Goal: Task Accomplishment & Management: Complete application form

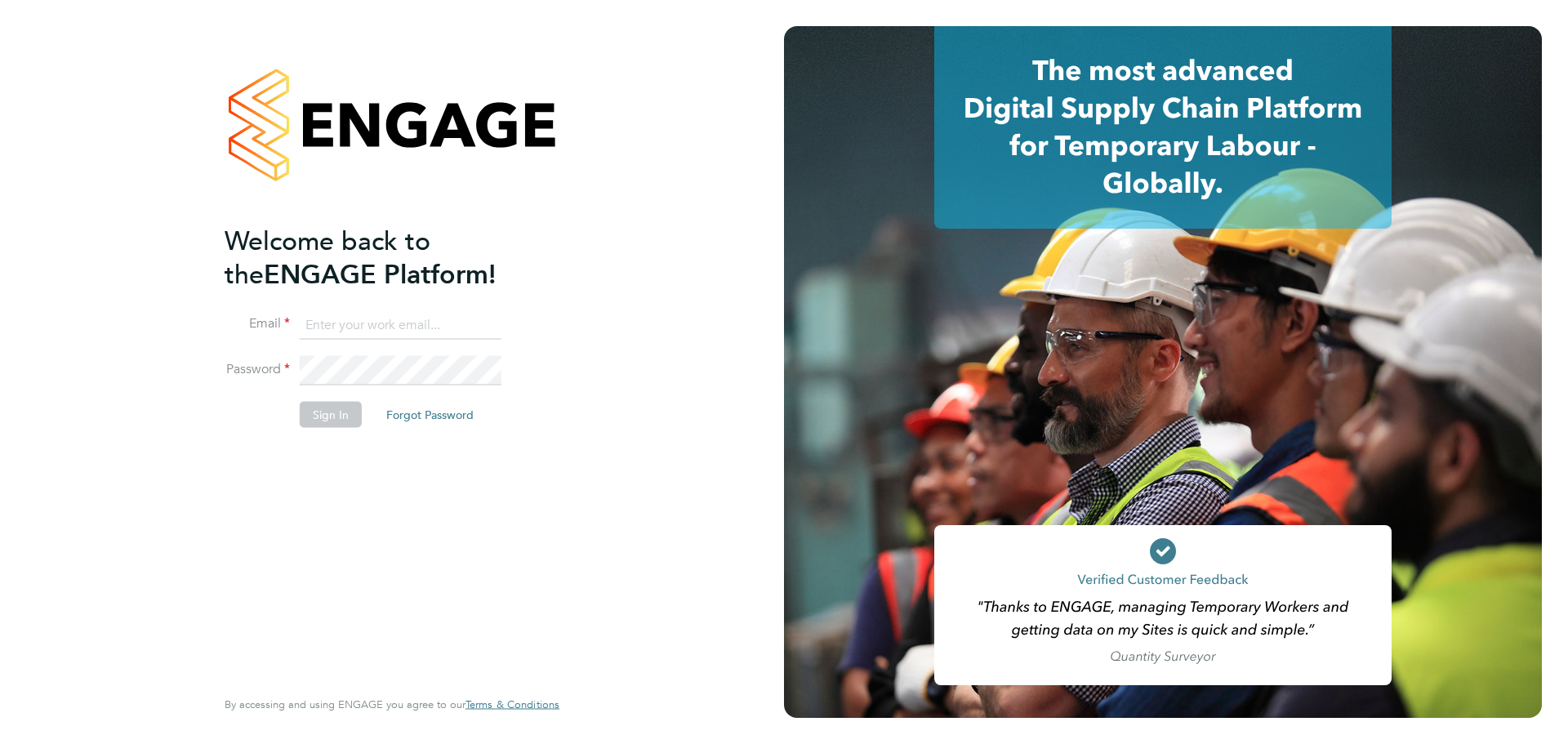
type input "peterq@dannysullivan.co.uk"
click at [314, 412] on button "Sign In" at bounding box center [331, 414] width 62 height 26
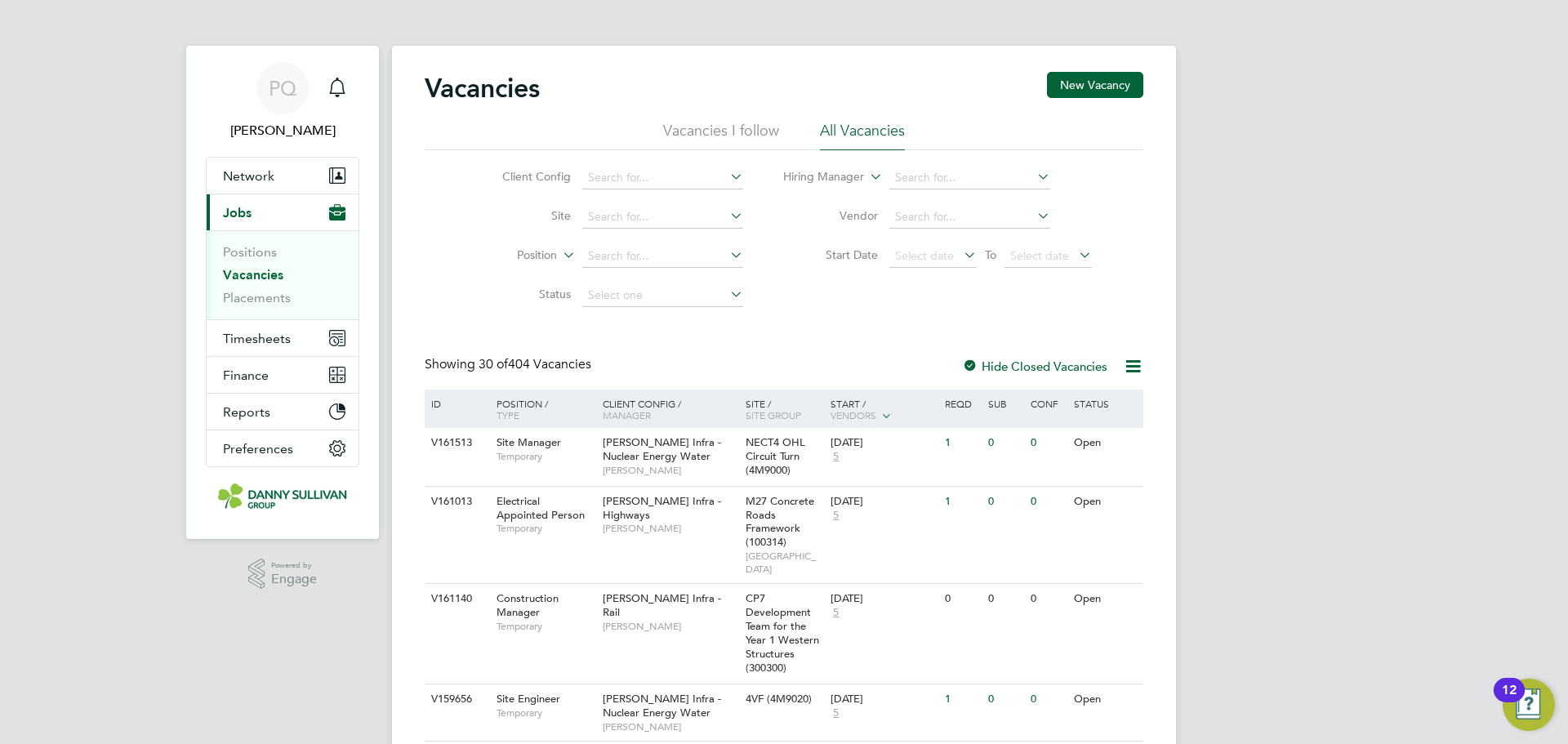
click at [727, 215] on icon at bounding box center [727, 216] width 0 height 23
click at [684, 232] on li "TKRE - Tilbury to Grain Reconductoring" at bounding box center [687, 239] width 214 height 22
type input "TKRE - Tilbury to Grain Reconductoring"
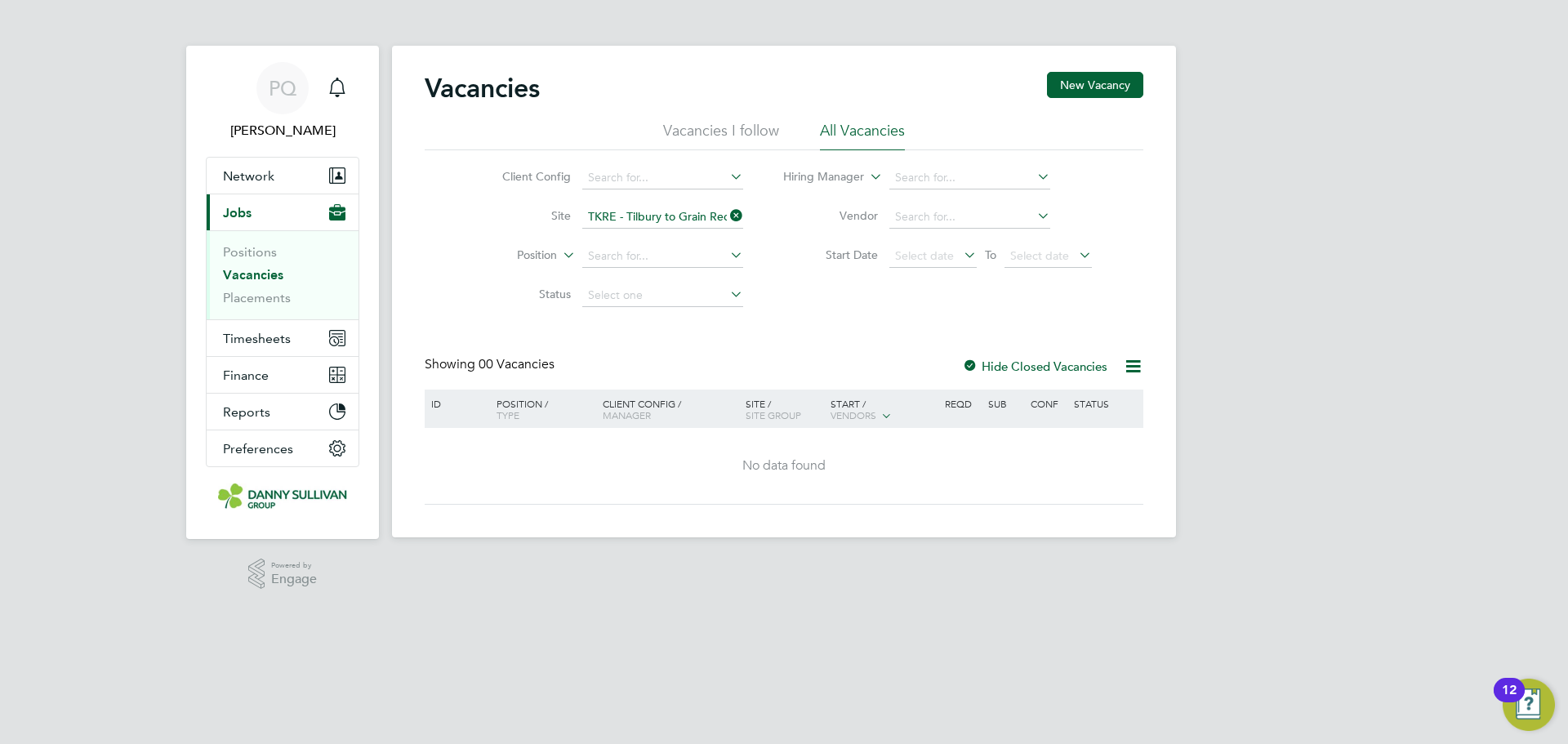
click at [727, 252] on icon at bounding box center [727, 255] width 0 height 23
click at [727, 254] on icon at bounding box center [727, 255] width 0 height 23
click at [249, 250] on link "Positions" at bounding box center [249, 251] width 54 height 16
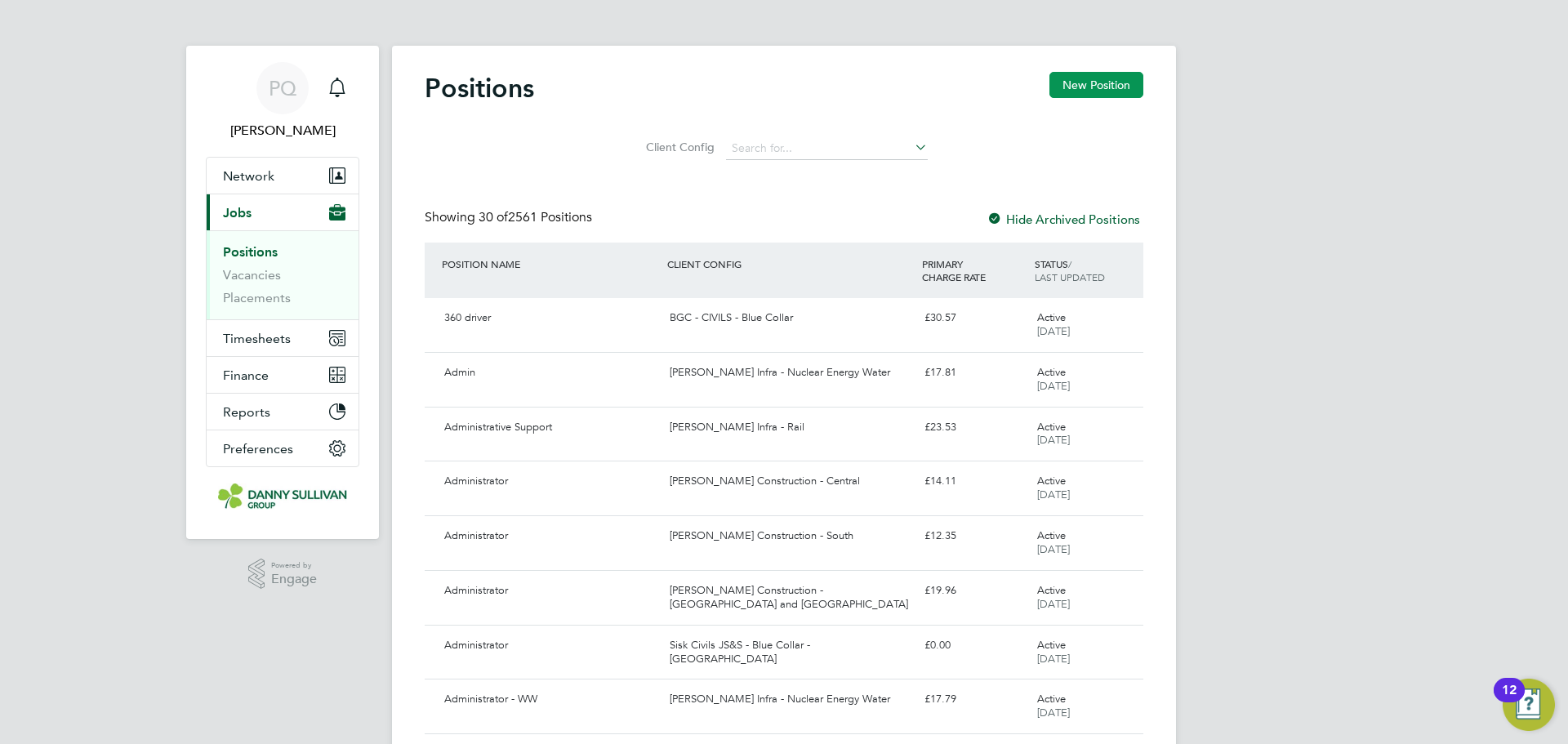
click at [1071, 88] on button "New Position" at bounding box center [1096, 85] width 94 height 26
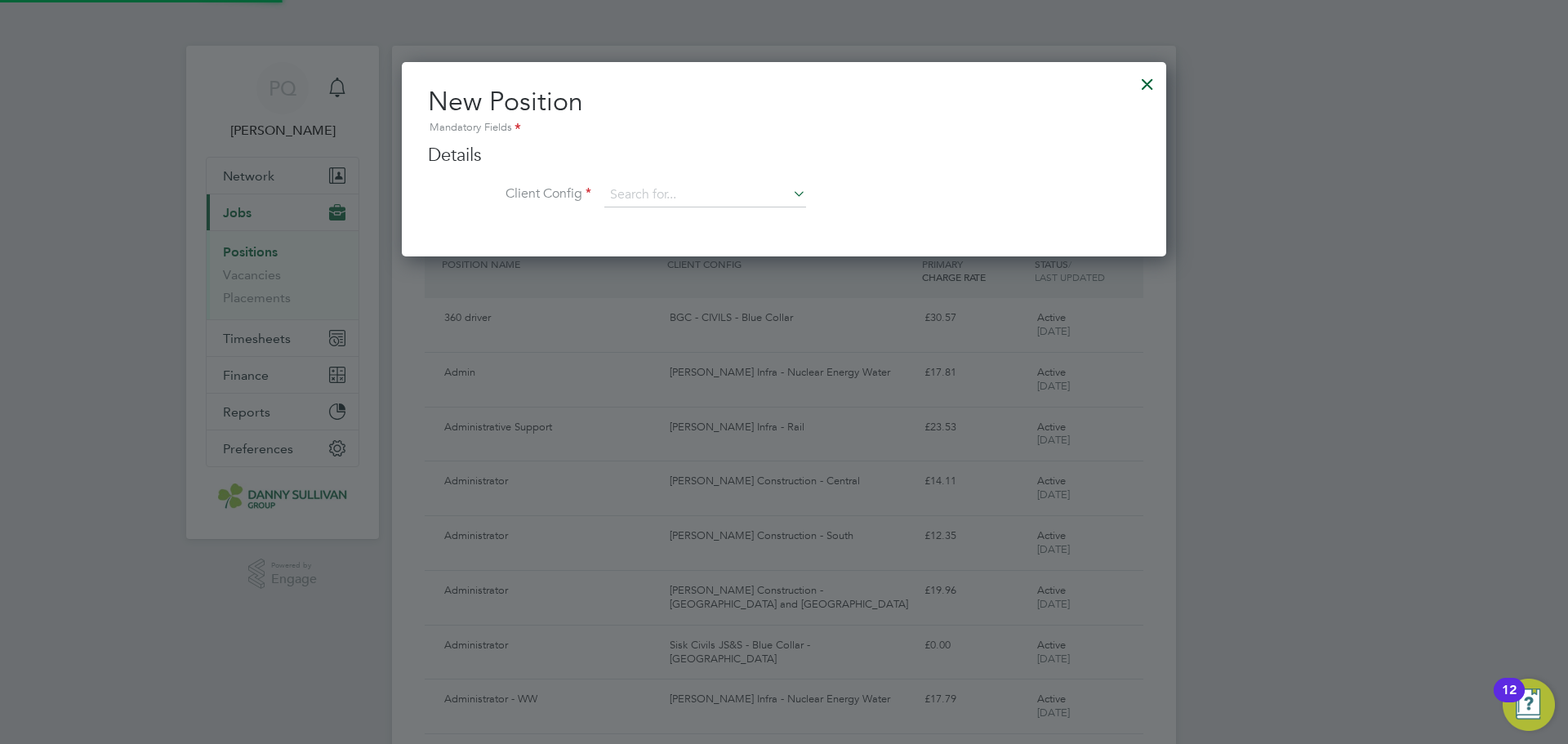
scroll to position [196, 765]
click at [630, 407] on li "[PERSON_NAME] Infra - Nuclear Energy Water" at bounding box center [827, 418] width 448 height 22
type input "[PERSON_NAME] Infra - Nuclear Energy Water"
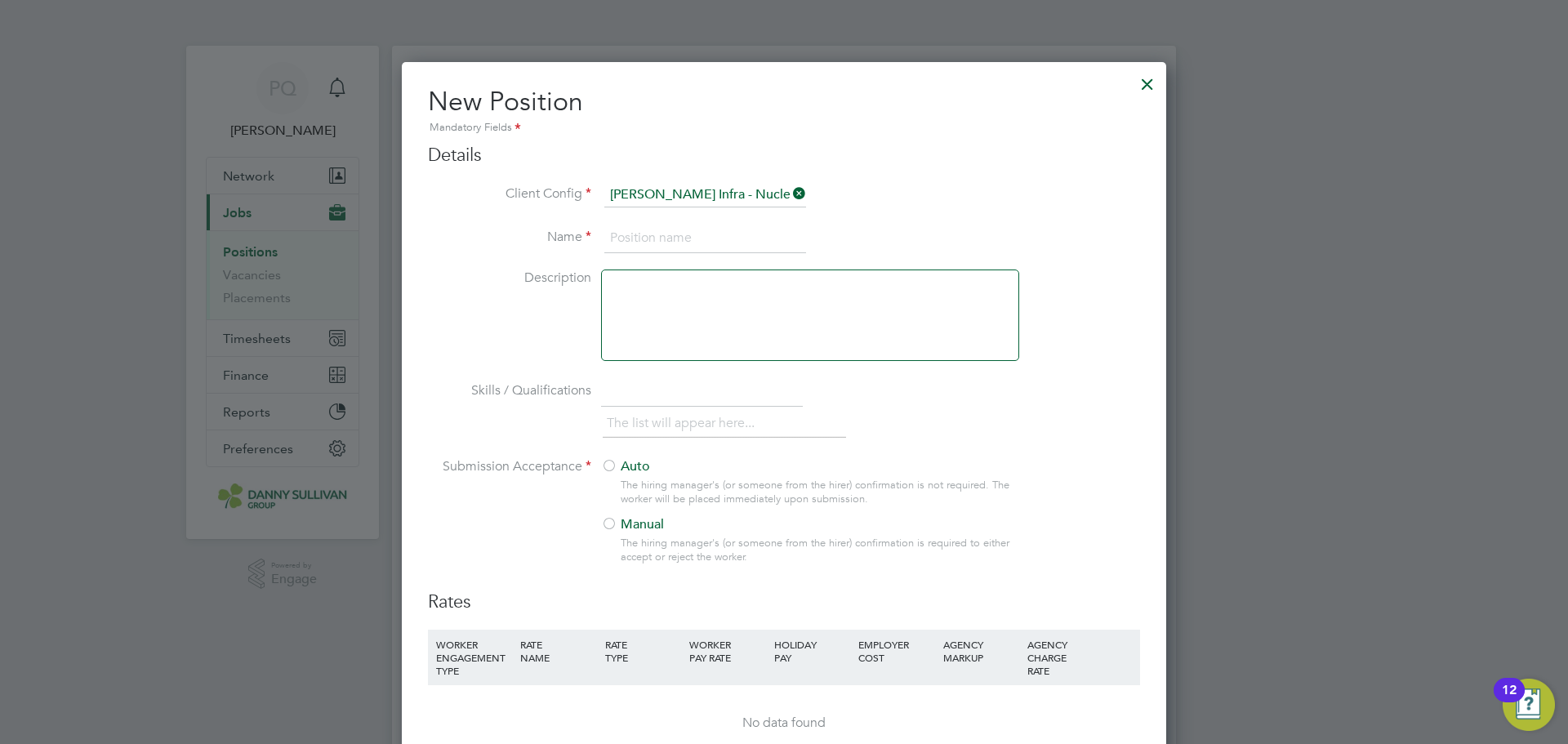
click at [659, 241] on input at bounding box center [705, 238] width 202 height 30
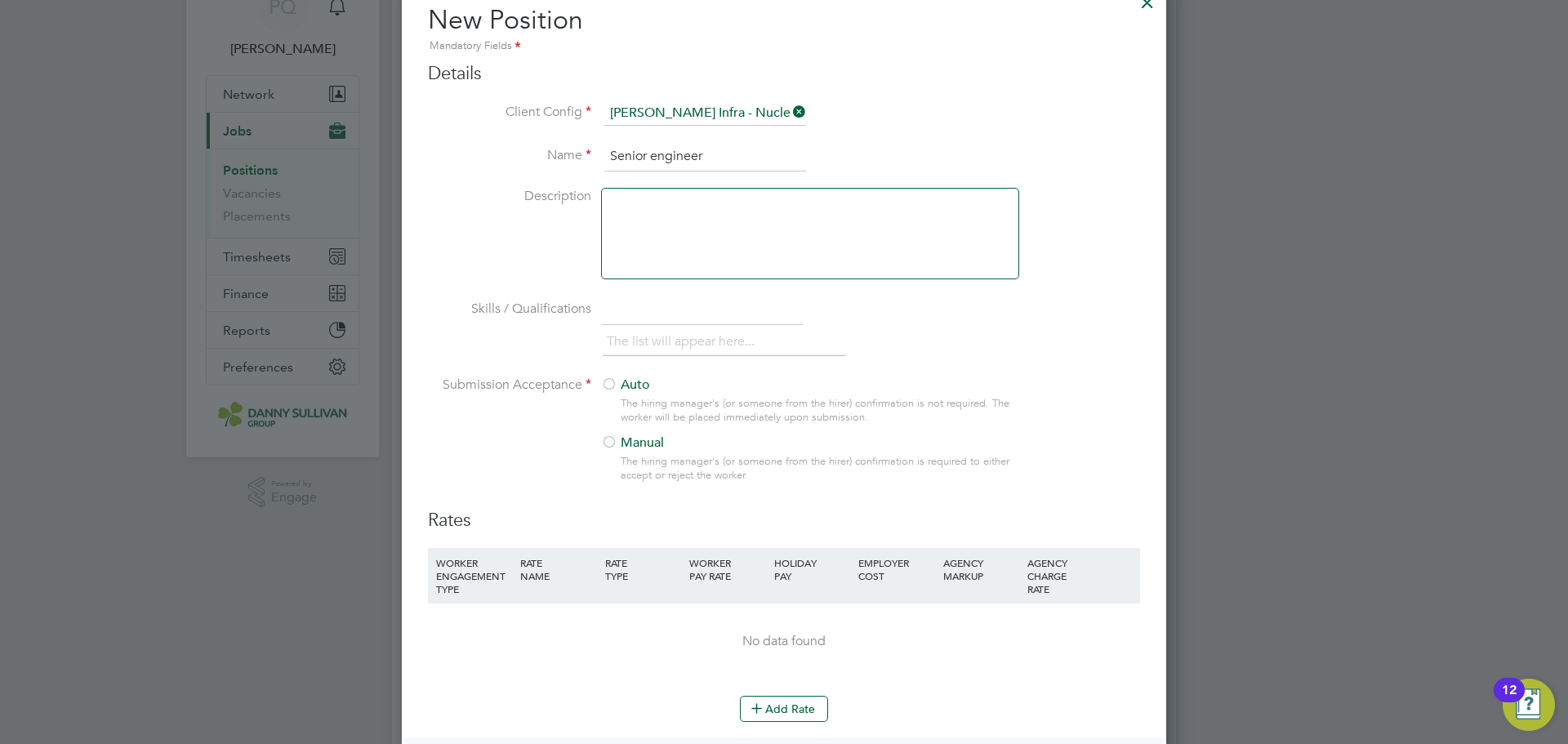
scroll to position [0, 0]
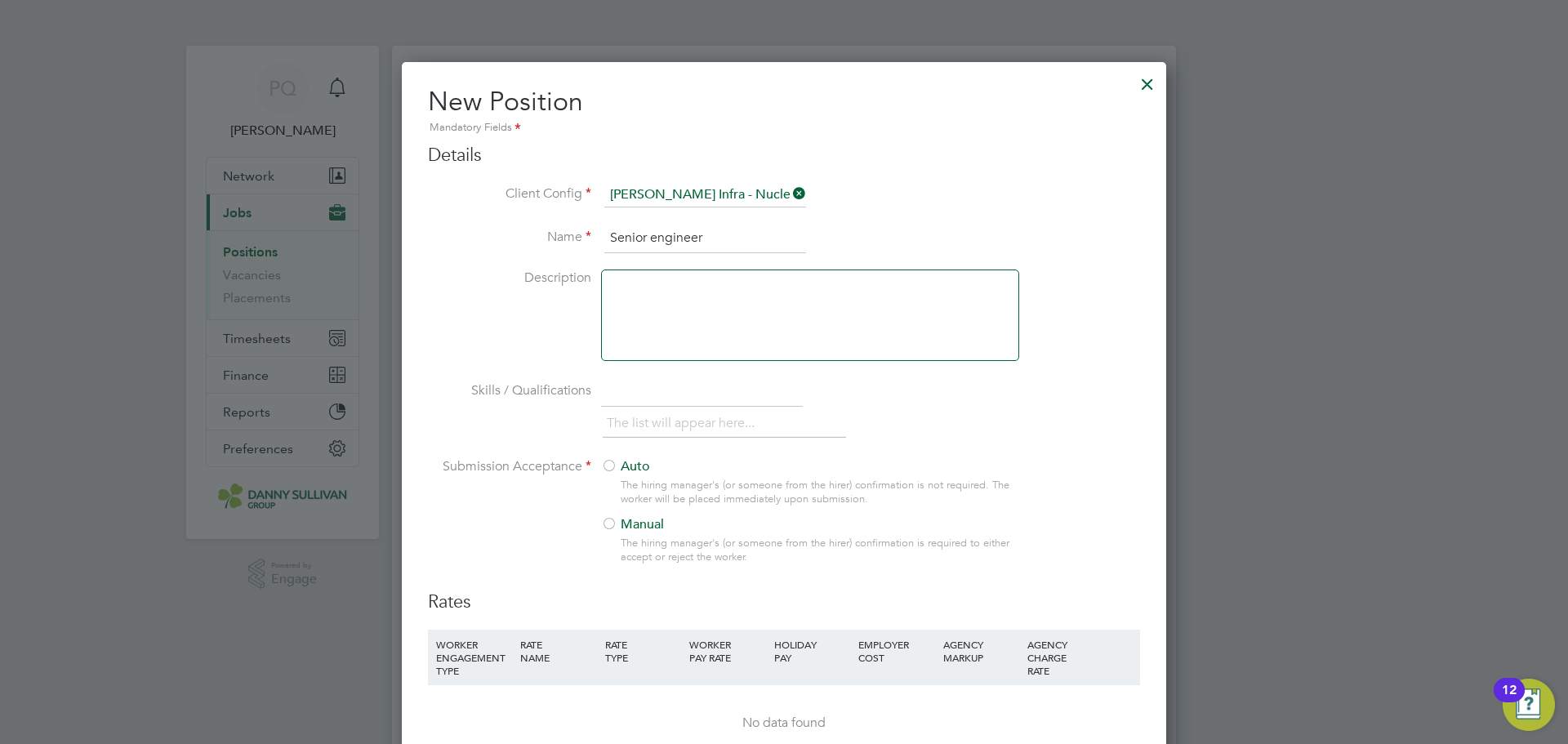
type input "Senior engineer"
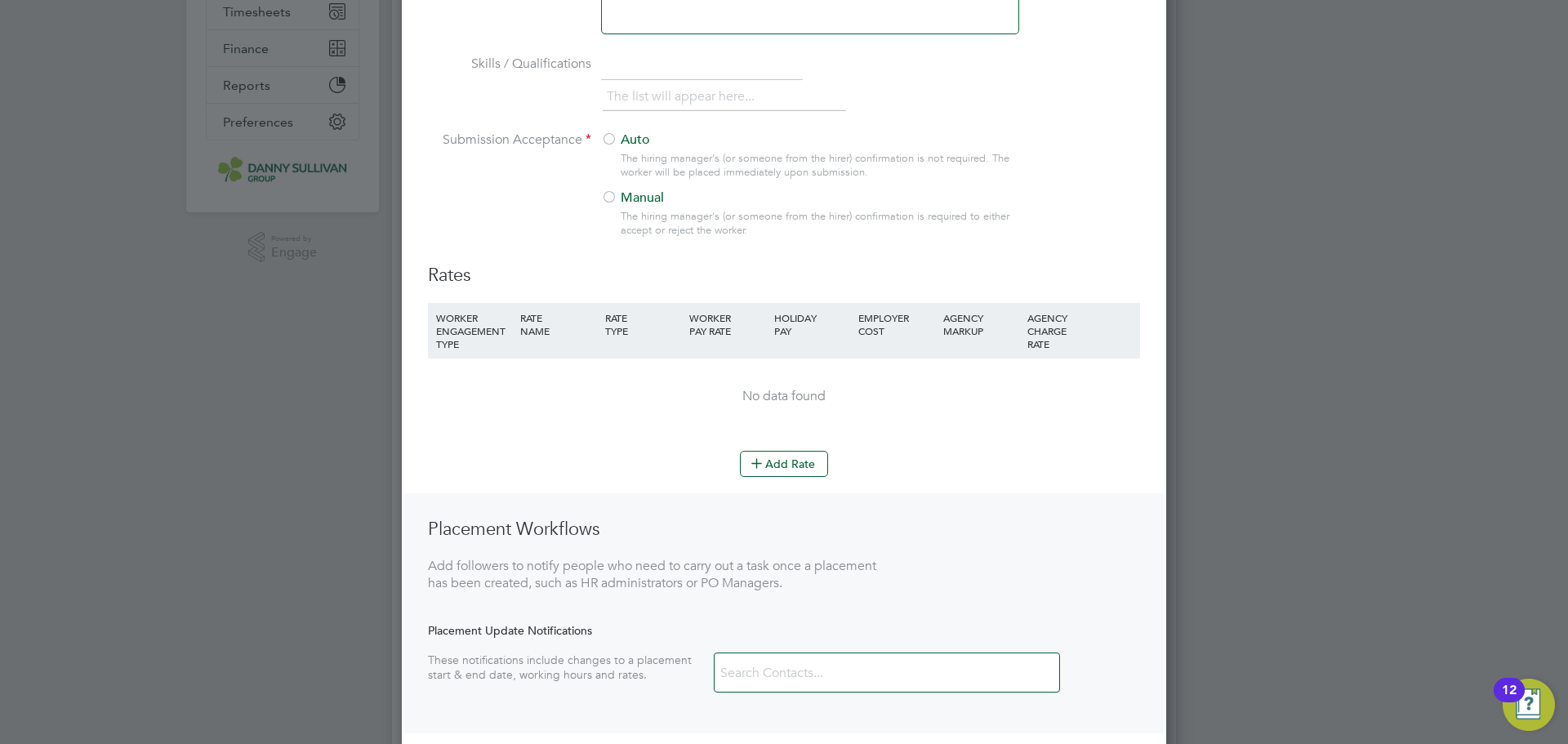
scroll to position [653, 0]
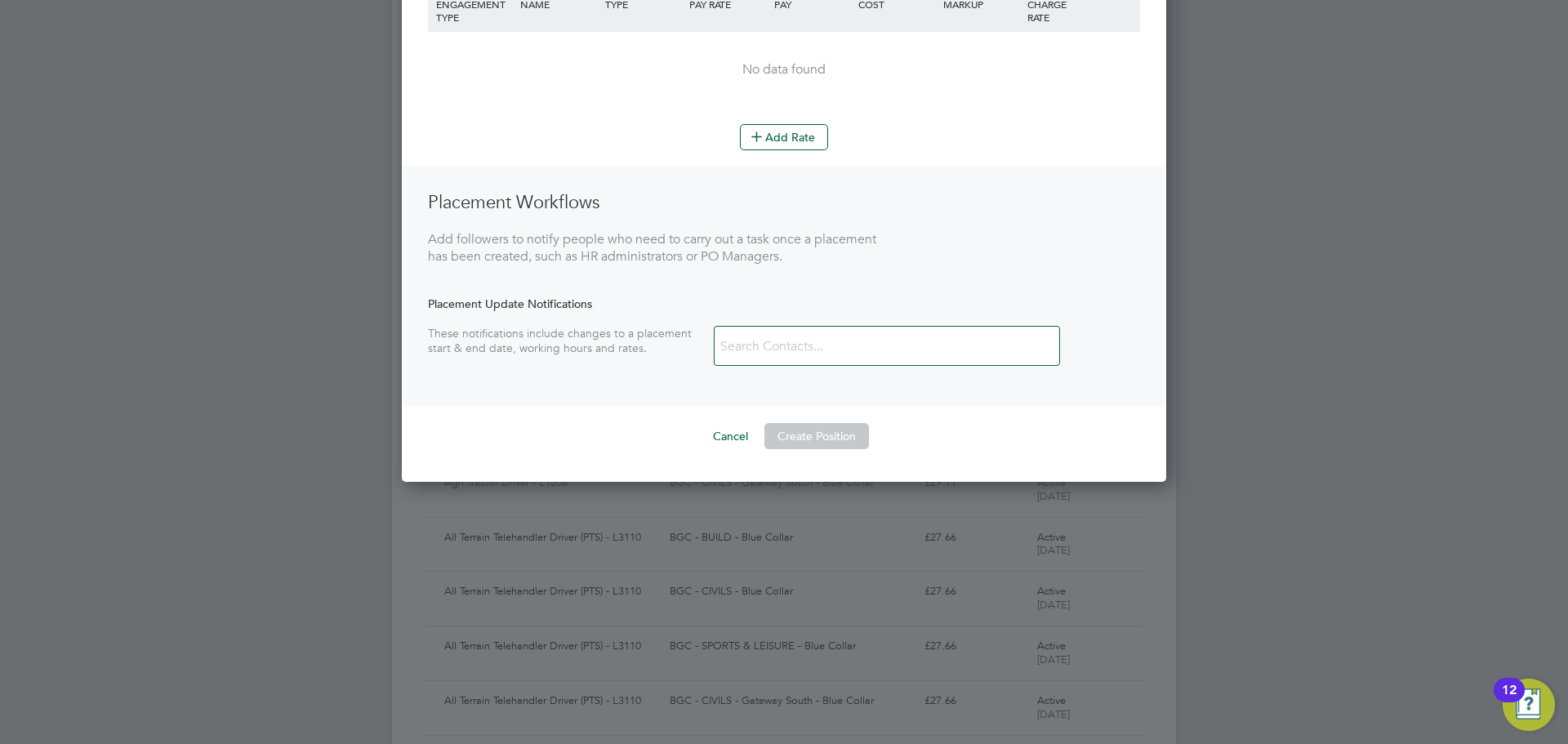
click at [791, 350] on input at bounding box center [812, 346] width 195 height 29
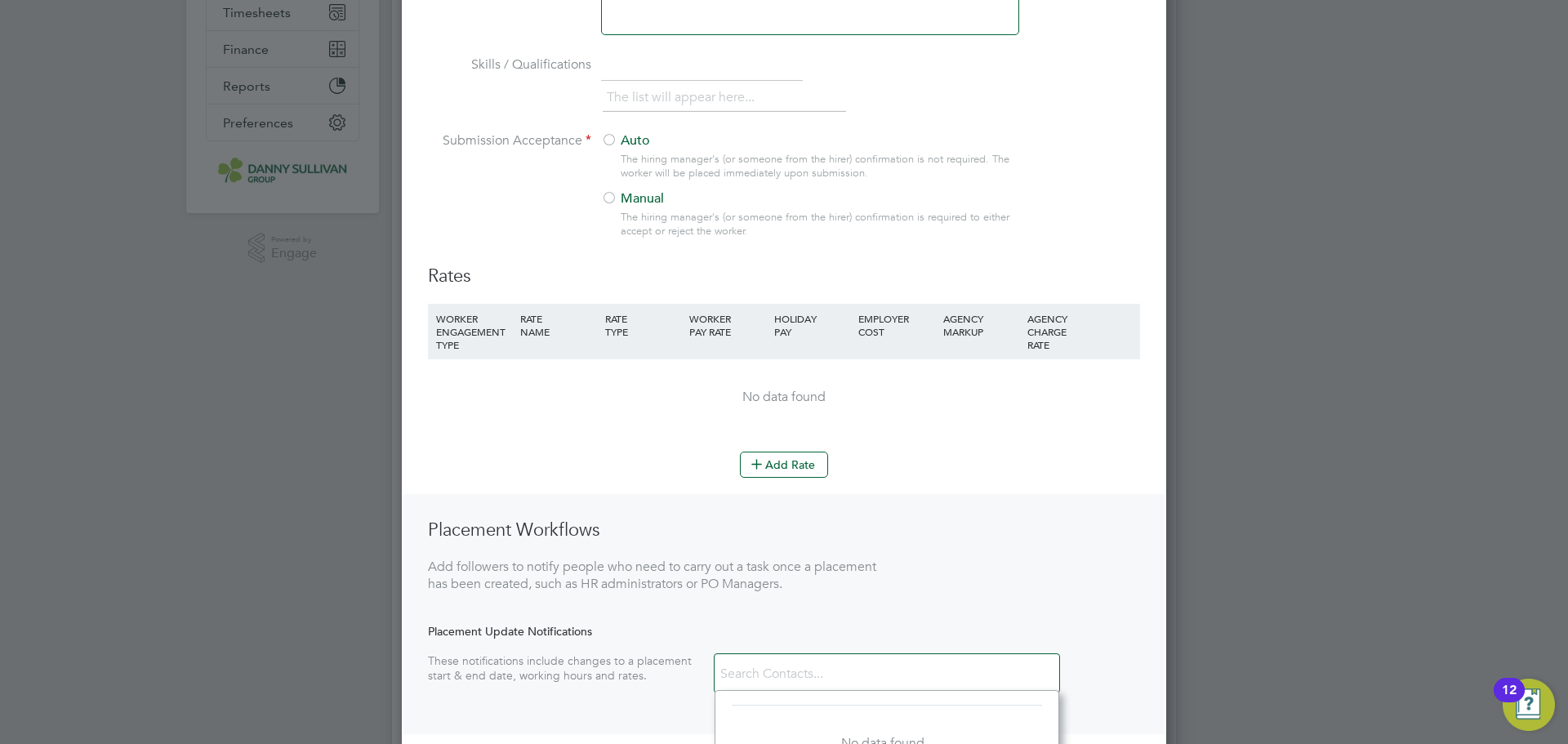
scroll to position [326, 0]
click at [761, 463] on icon at bounding box center [757, 462] width 12 height 12
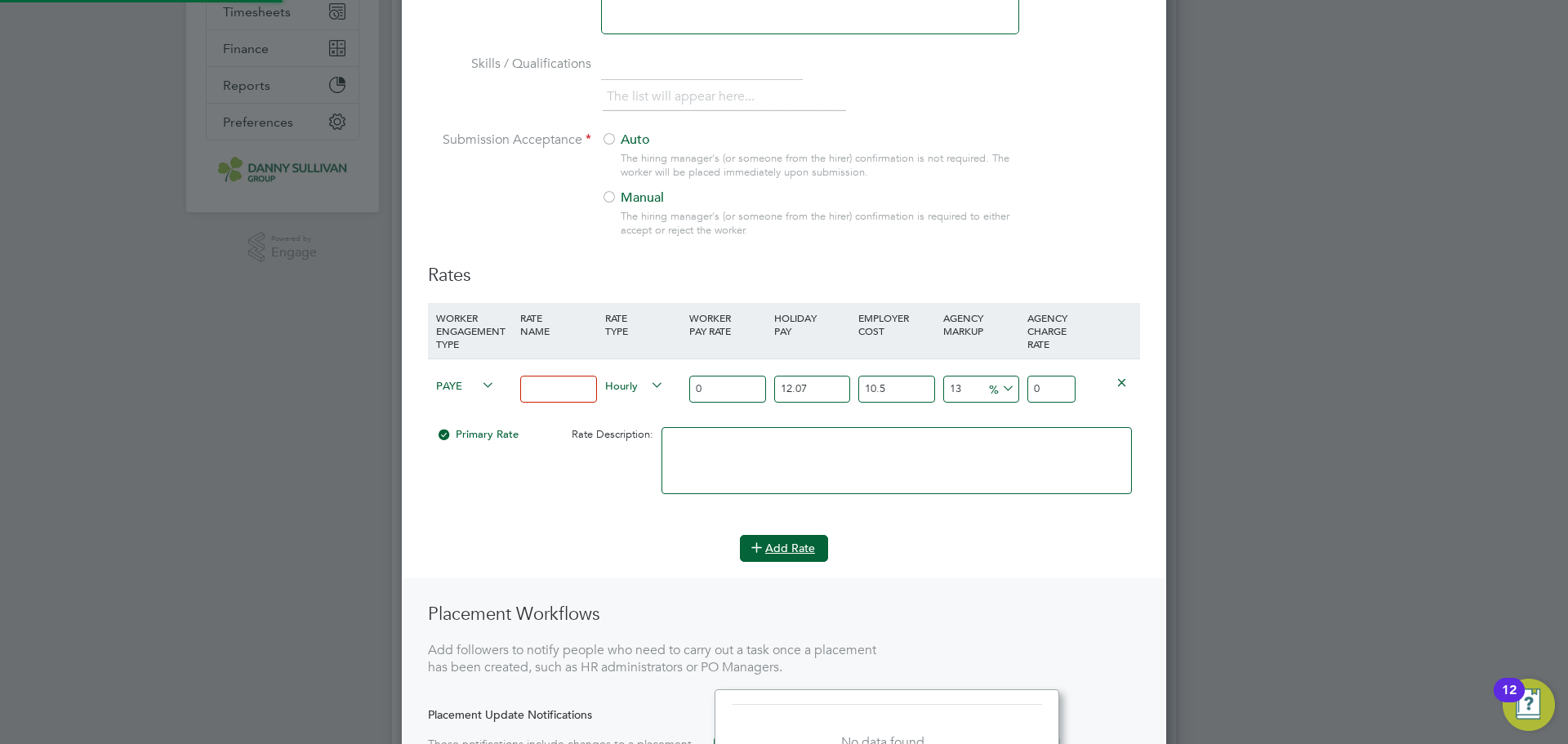
scroll to position [1158, 765]
click at [570, 385] on input at bounding box center [558, 389] width 76 height 27
click at [866, 565] on li "Add Rate" at bounding box center [784, 556] width 712 height 43
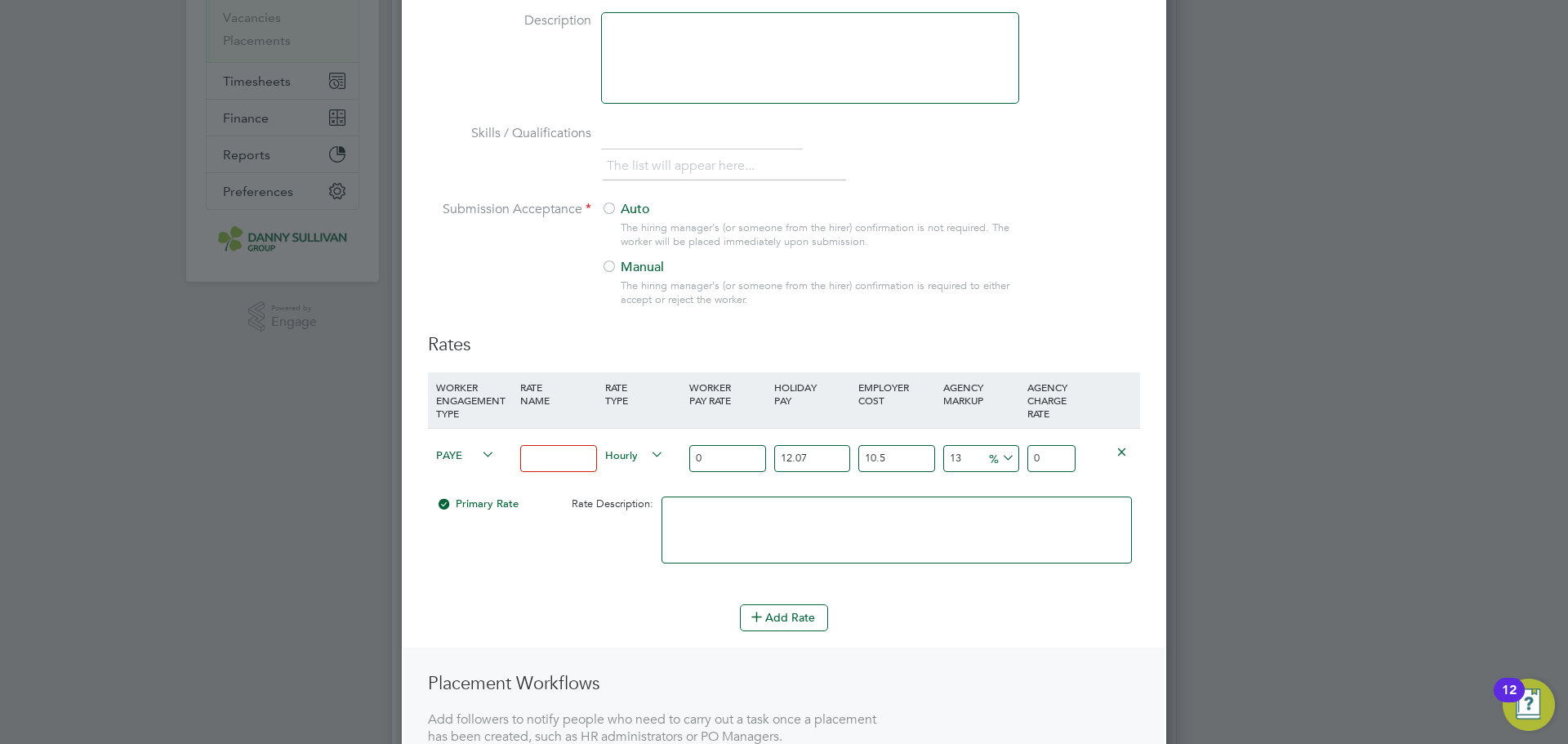
scroll to position [653, 0]
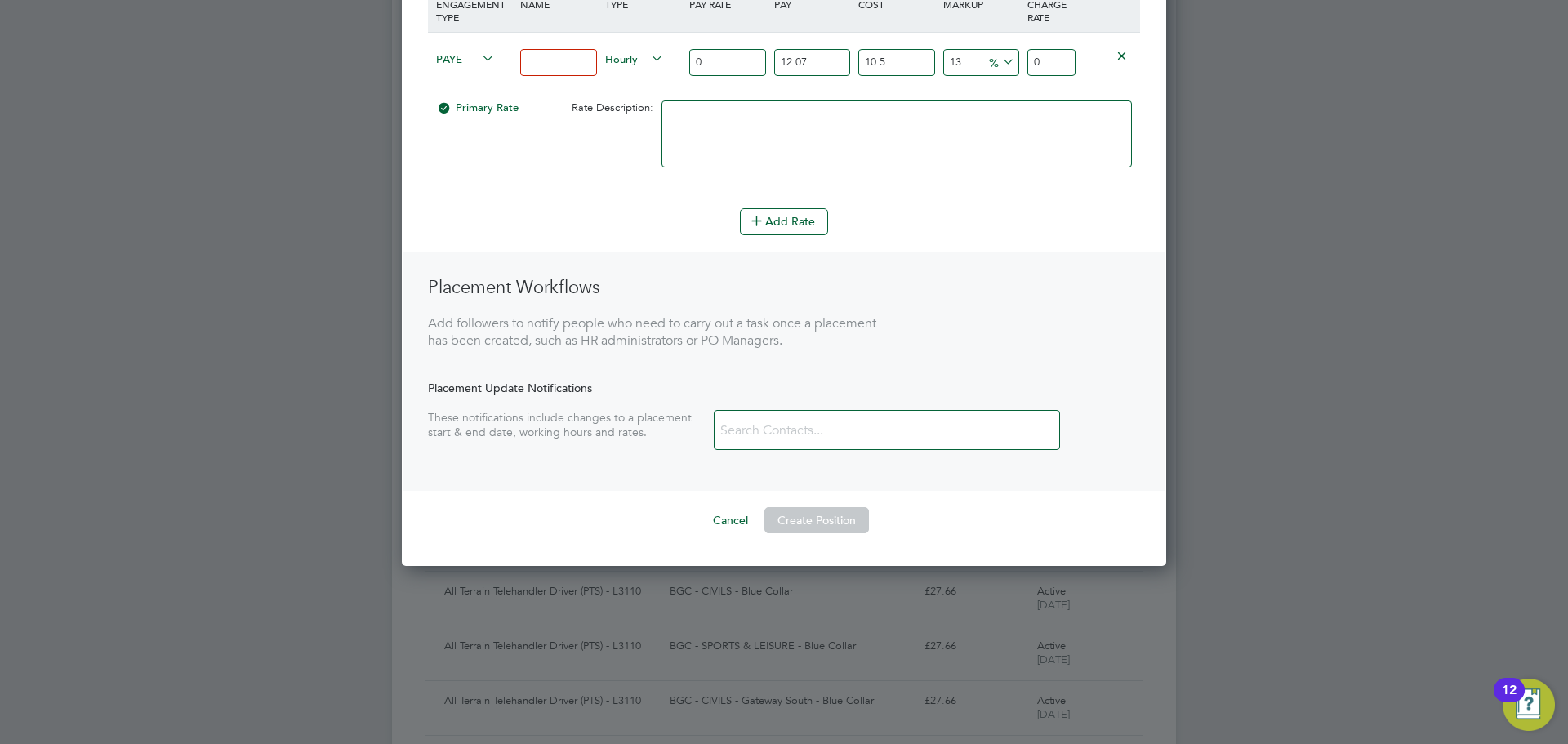
click at [810, 433] on input at bounding box center [812, 430] width 195 height 29
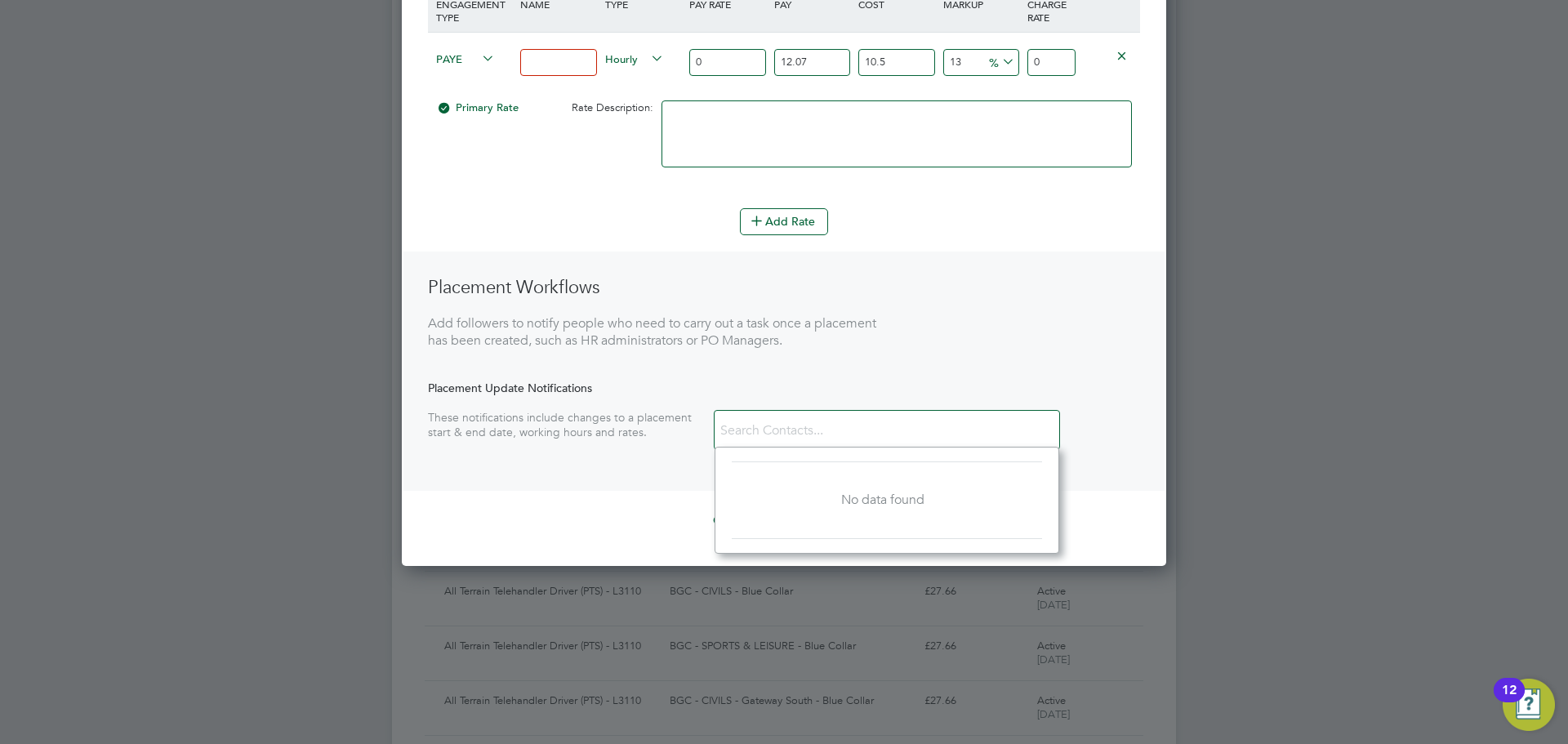
click at [536, 472] on li at bounding box center [784, 475] width 712 height 16
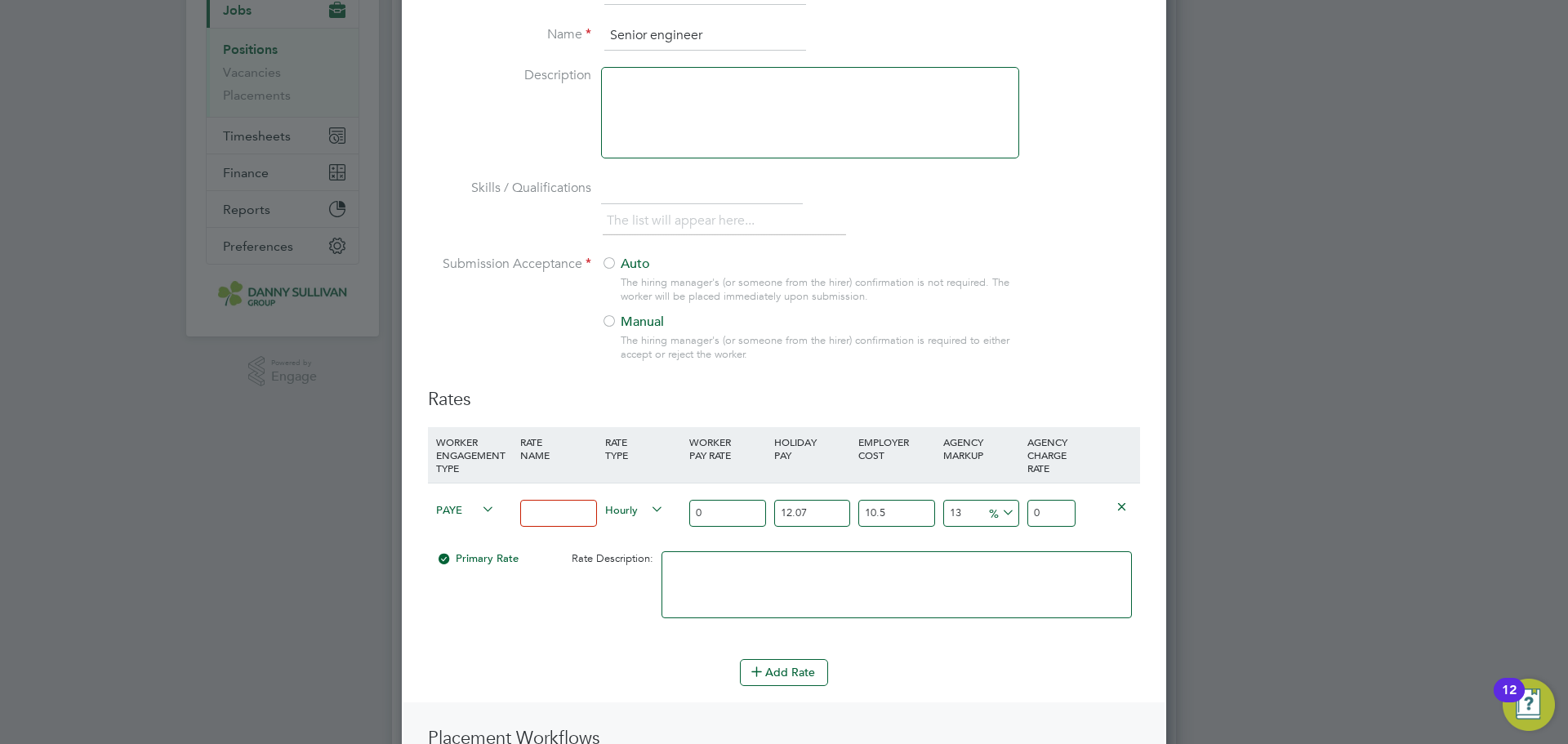
scroll to position [0, 0]
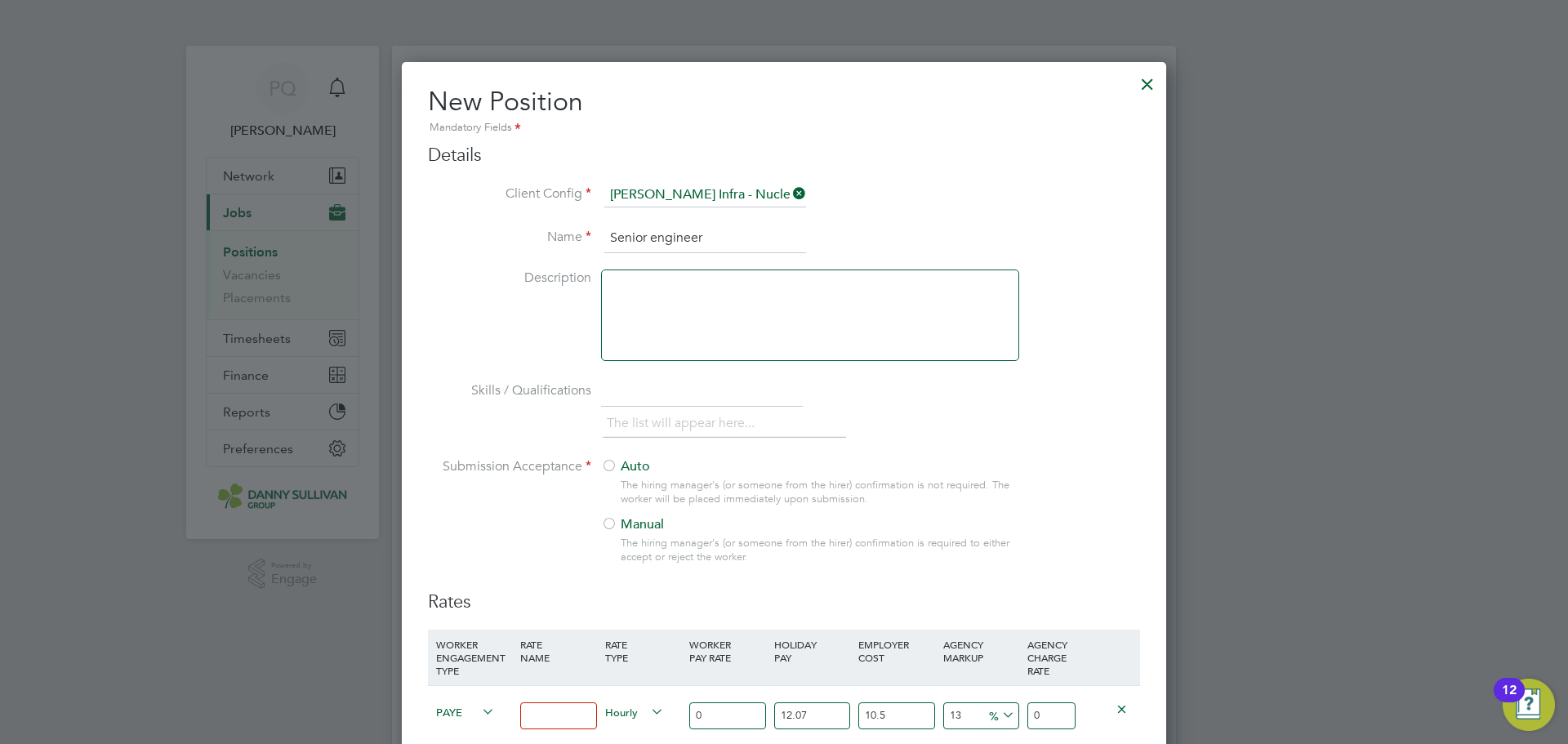
click at [1150, 87] on div at bounding box center [1148, 80] width 30 height 30
